Goal: Task Accomplishment & Management: Manage account settings

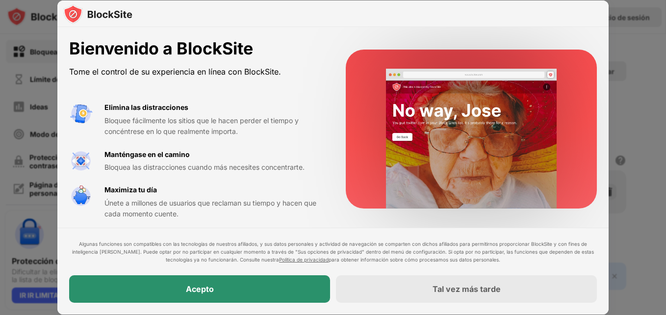
click at [196, 298] on div "Acepto" at bounding box center [199, 288] width 261 height 27
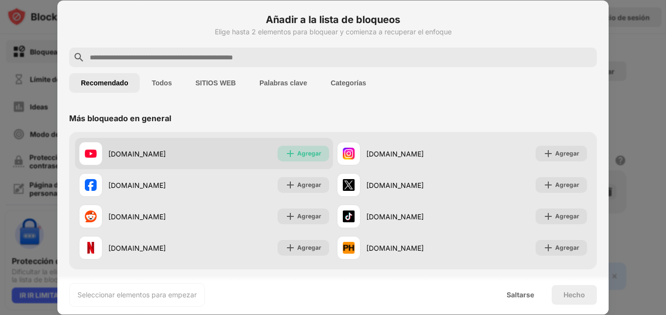
click at [308, 155] on div "Agregar" at bounding box center [309, 154] width 24 height 10
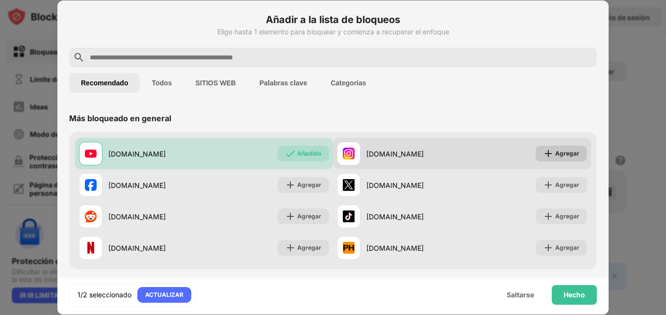
click at [556, 156] on div "Agregar" at bounding box center [568, 154] width 24 height 10
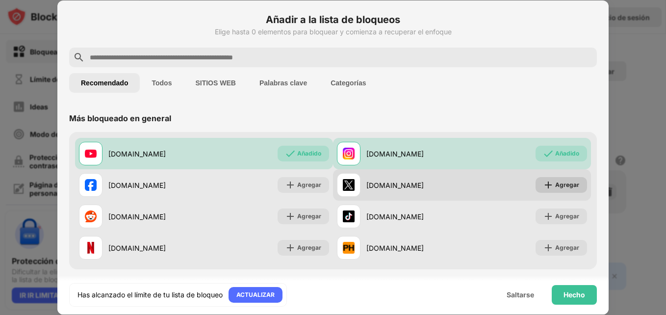
click at [561, 187] on div "Agregar" at bounding box center [568, 185] width 24 height 10
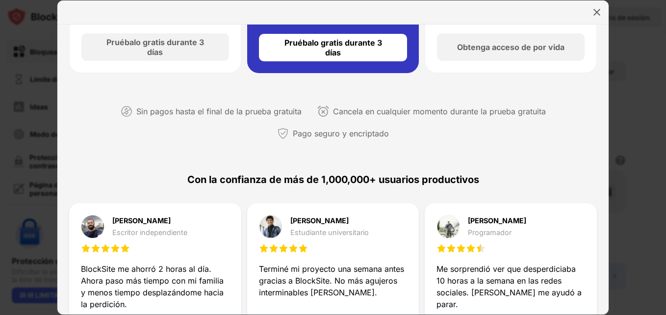
scroll to position [49, 0]
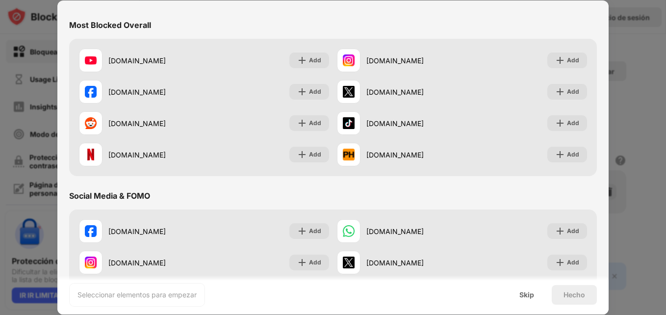
scroll to position [49, 0]
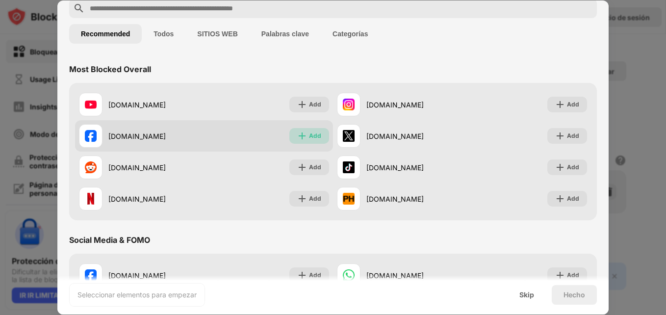
click at [306, 141] on div "Add" at bounding box center [310, 136] width 40 height 16
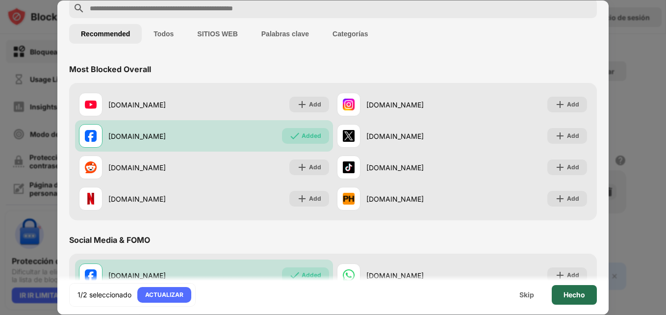
click at [571, 295] on div "Hecho" at bounding box center [575, 295] width 22 height 8
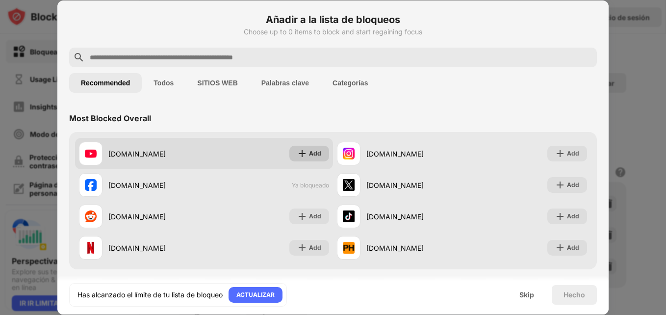
click at [297, 156] on img at bounding box center [302, 154] width 10 height 10
